Goal: Information Seeking & Learning: Learn about a topic

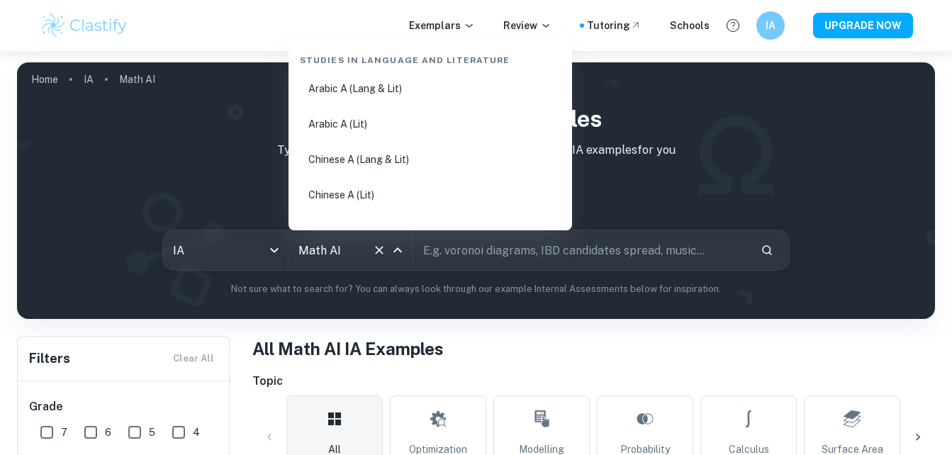
scroll to position [2399, 0]
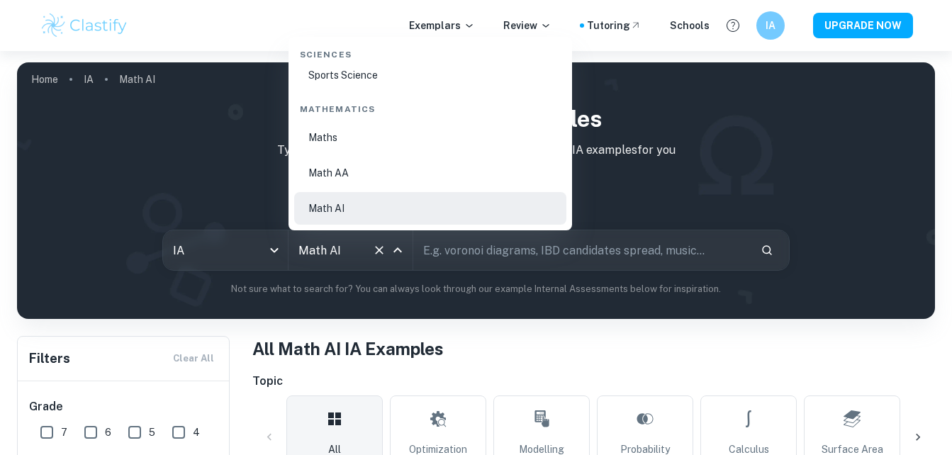
click at [350, 247] on input "Math AI" at bounding box center [331, 250] width 72 height 27
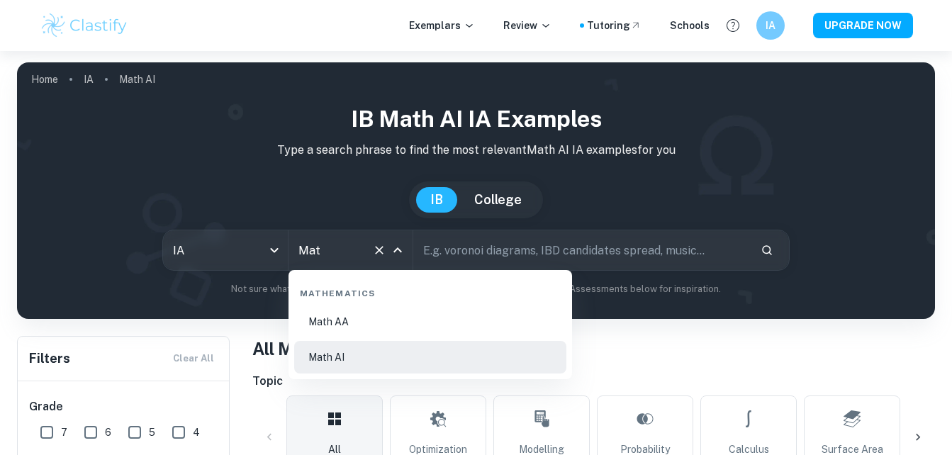
type input "Ma"
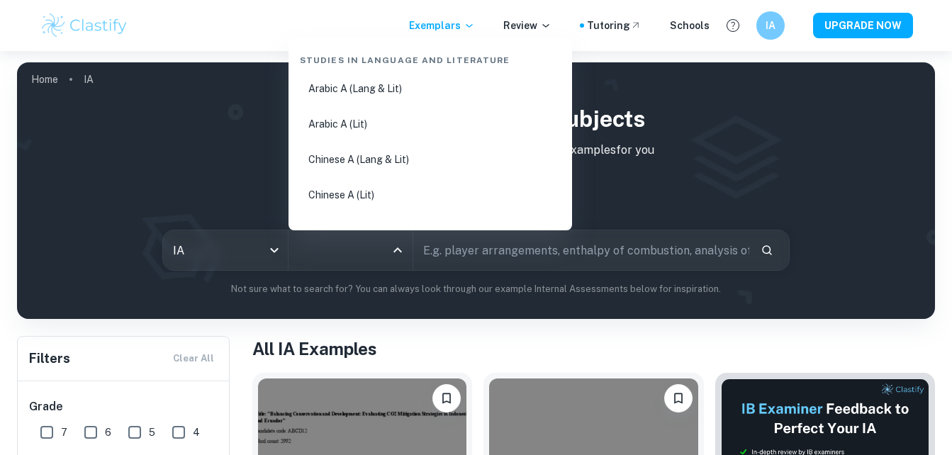
click at [350, 247] on input "All Subjects" at bounding box center [340, 250] width 90 height 27
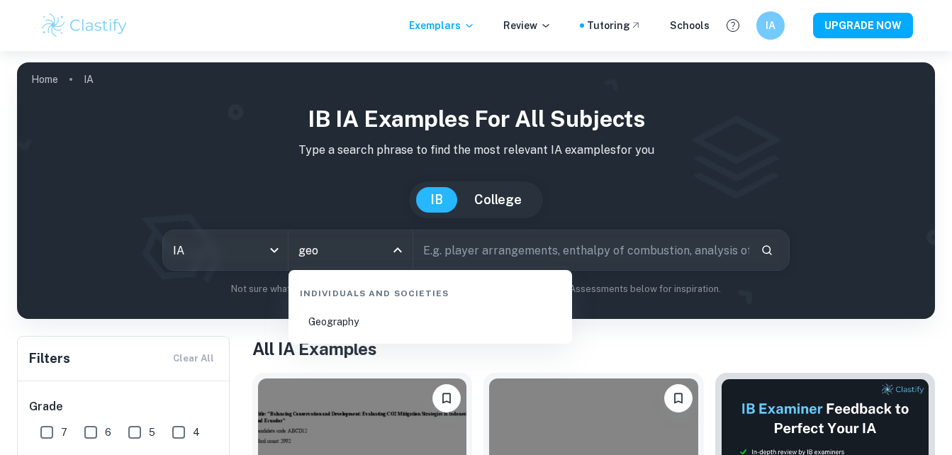
drag, startPoint x: 347, startPoint y: 330, endPoint x: 338, endPoint y: 323, distance: 11.6
click at [338, 323] on li "Geography" at bounding box center [430, 322] width 272 height 33
type input "Geography"
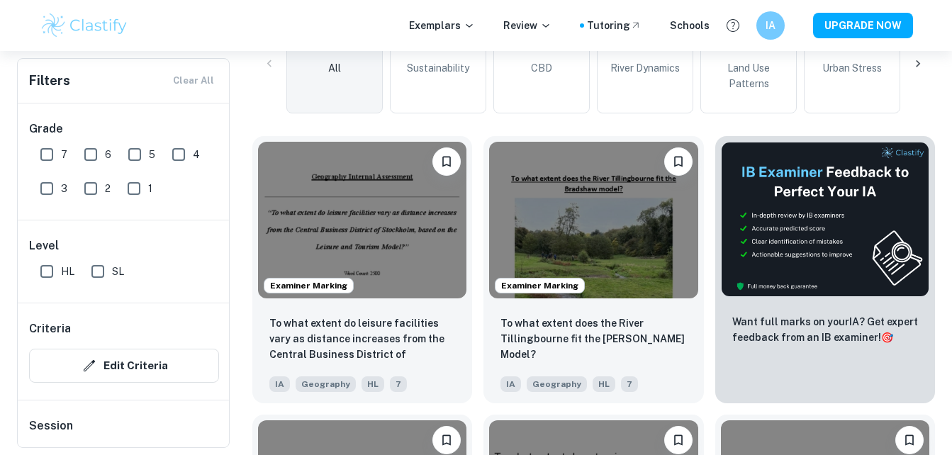
scroll to position [382, 0]
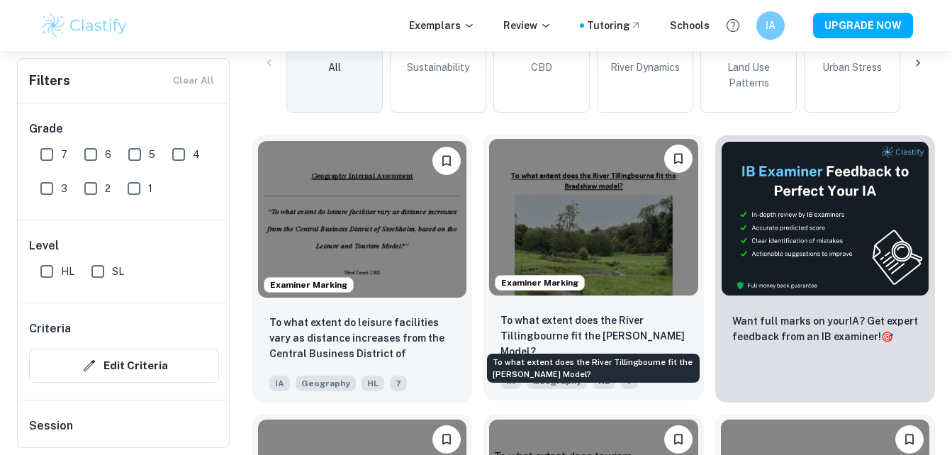
click at [561, 330] on p "To what extent does the River Tillingbourne fit the [PERSON_NAME] Model?" at bounding box center [594, 336] width 186 height 47
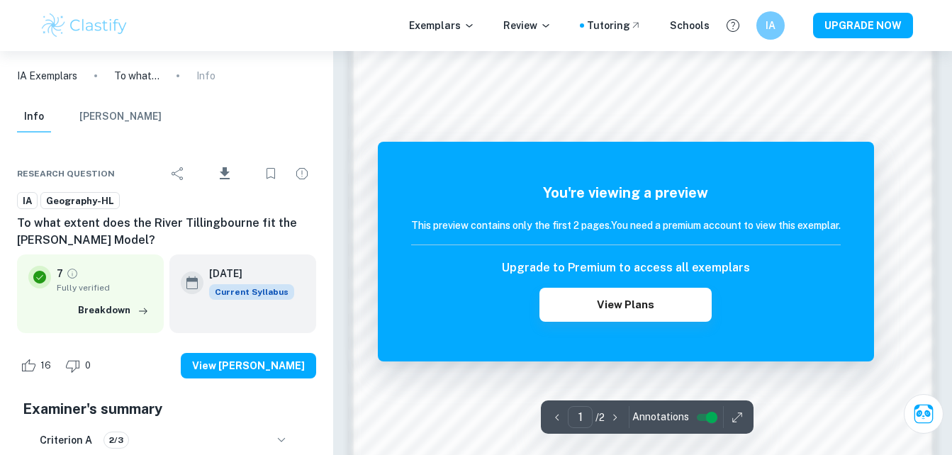
scroll to position [1349, 0]
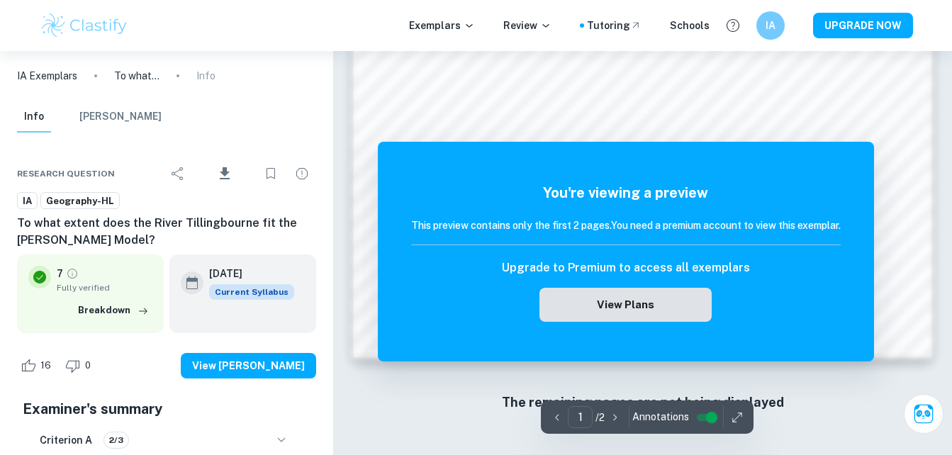
click at [654, 302] on button "View Plans" at bounding box center [626, 305] width 172 height 34
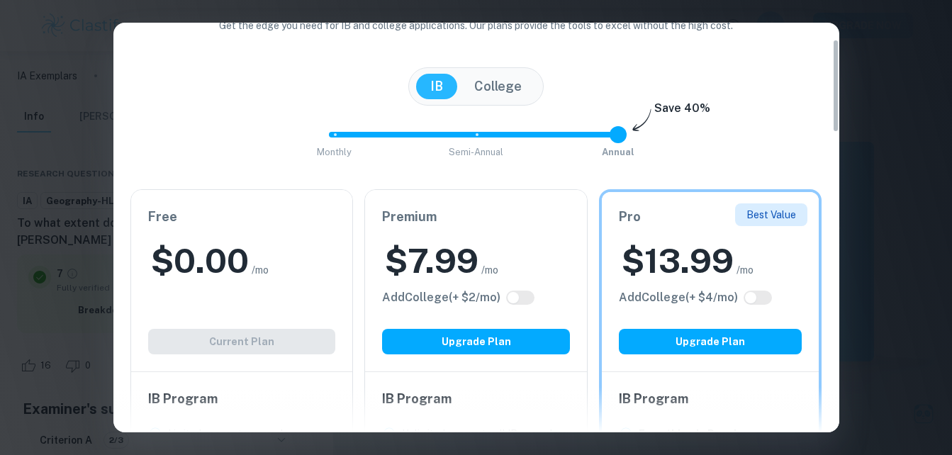
click at [249, 296] on div "Free $ 0.00 /mo Add College (+ $ 2 /mo) Current Plan" at bounding box center [242, 281] width 222 height 182
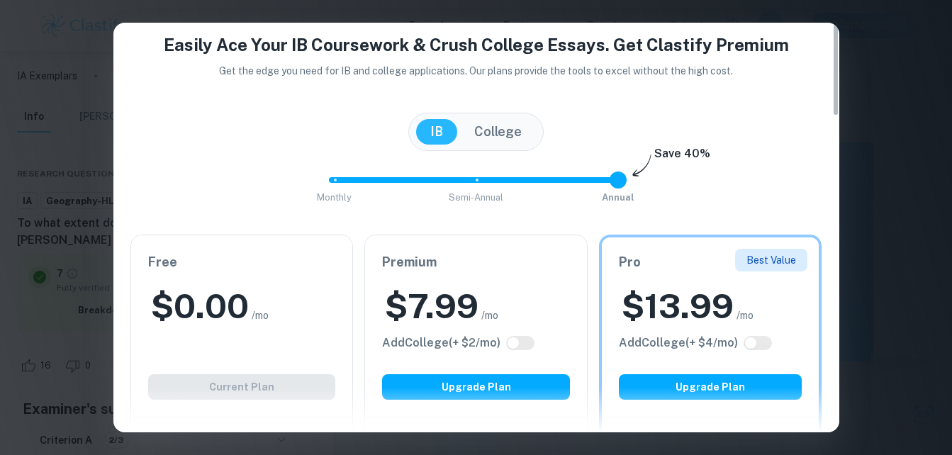
scroll to position [0, 0]
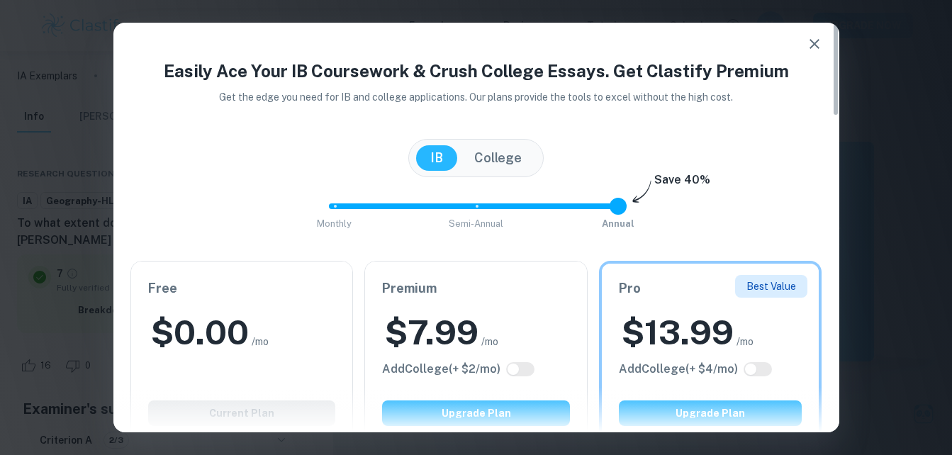
click at [815, 50] on icon "button" at bounding box center [814, 43] width 17 height 17
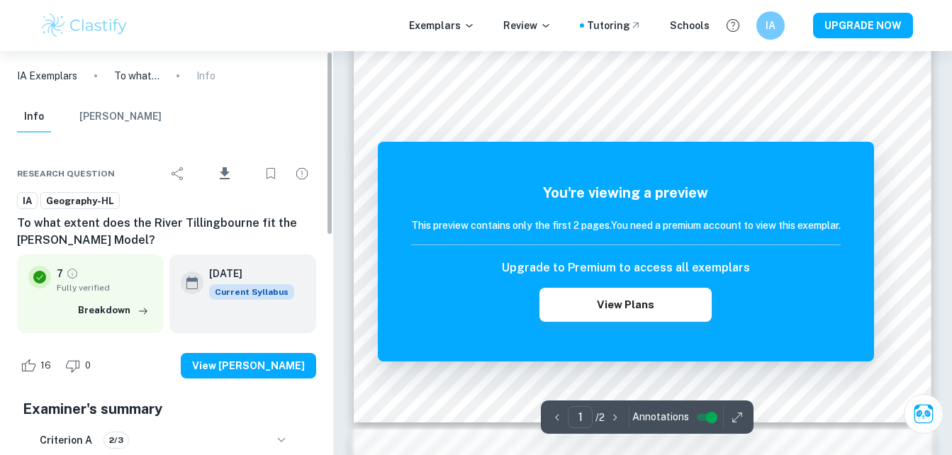
scroll to position [459, 0]
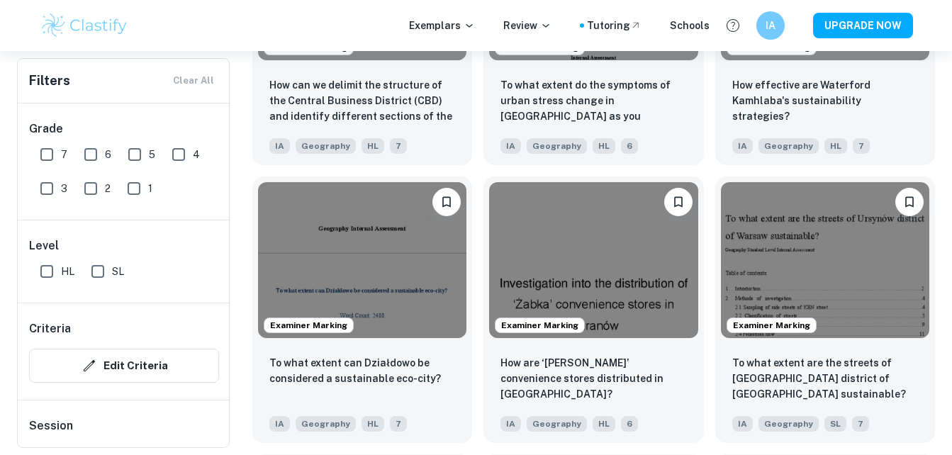
scroll to position [2806, 0]
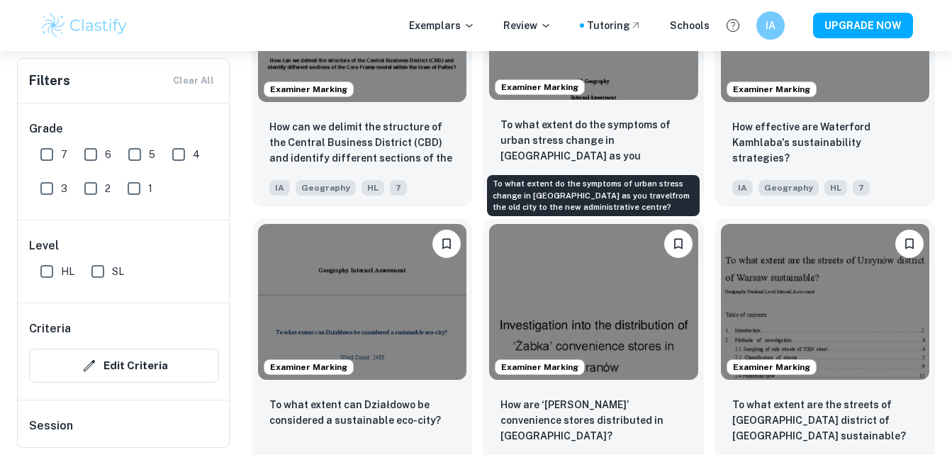
click at [577, 141] on p "To what extent do the symptoms of urban stress change in [GEOGRAPHIC_DATA] as y…" at bounding box center [594, 141] width 186 height 48
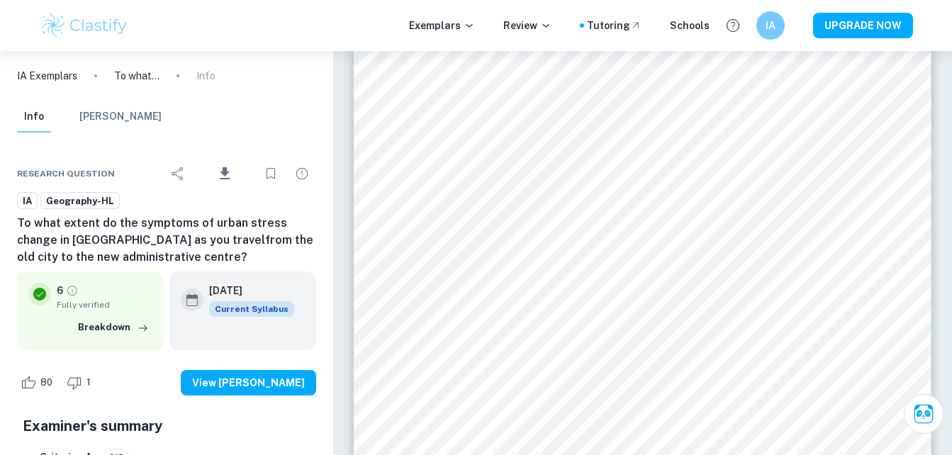
scroll to position [4454, 0]
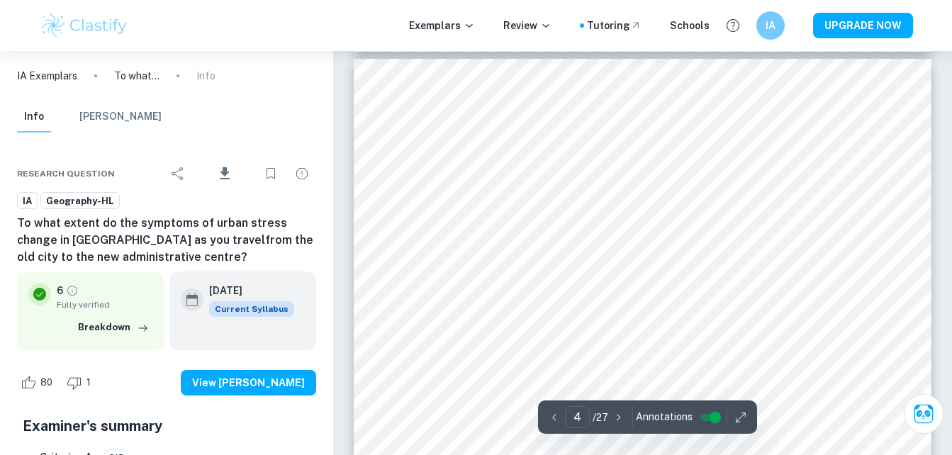
type input "3"
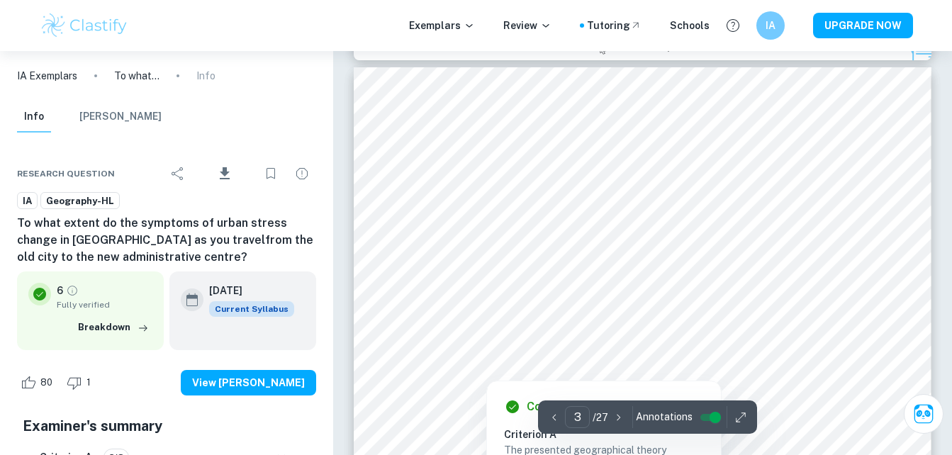
scroll to position [1832, 0]
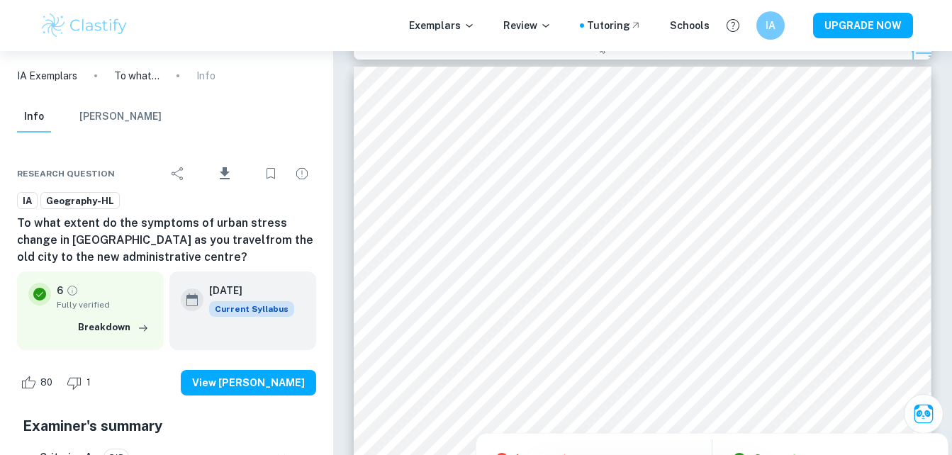
click at [540, 371] on div at bounding box center [534, 390] width 32 height 53
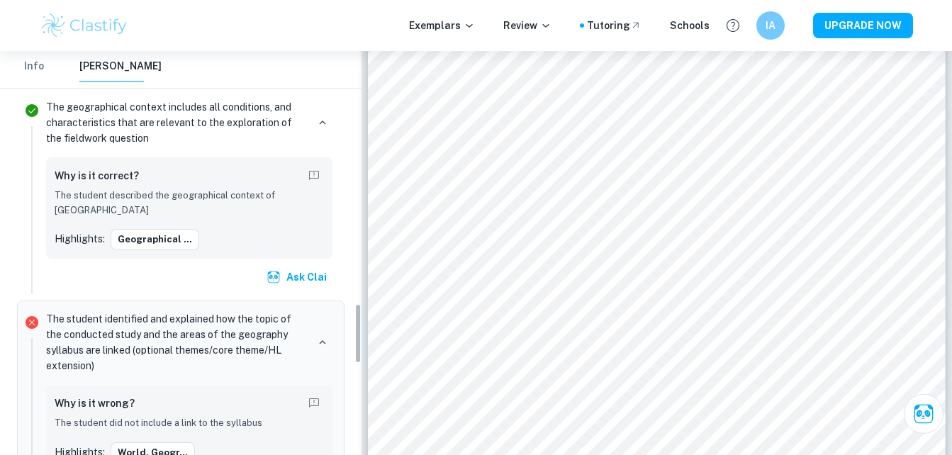
scroll to position [1682, 0]
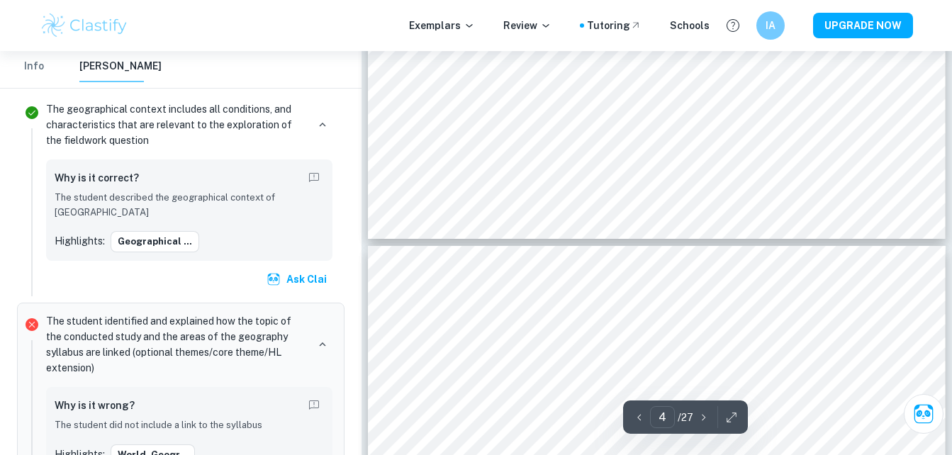
type input "3"
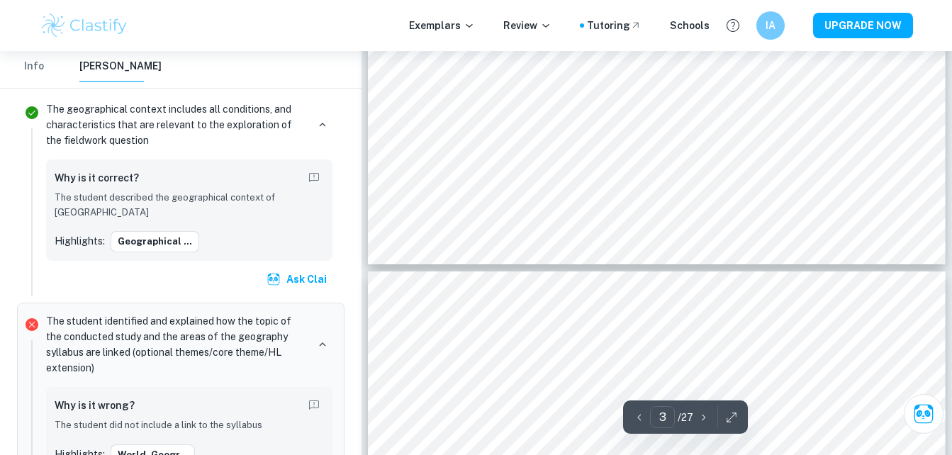
scroll to position [2228, 0]
